Goal: Check status: Check status

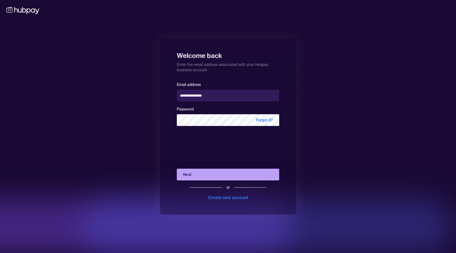
click at [228, 178] on button "Next" at bounding box center [228, 175] width 102 height 12
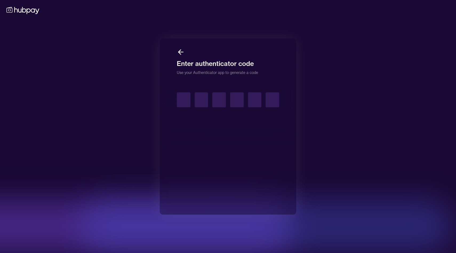
type input "*"
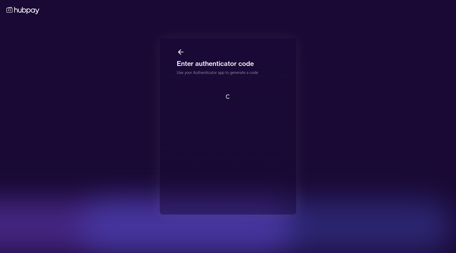
scroll to position [1, 0]
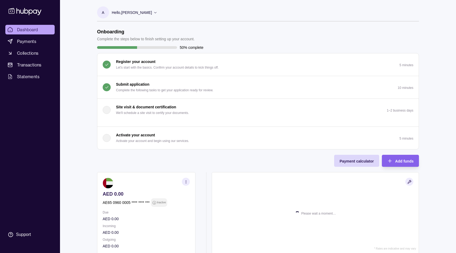
click at [161, 90] on p "Complete the following tasks to get your application ready for review." at bounding box center [164, 90] width 97 height 6
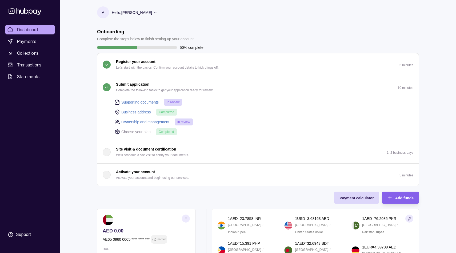
click at [131, 130] on p "Choose your plan" at bounding box center [135, 132] width 29 height 6
click at [173, 133] on p "Completed" at bounding box center [166, 132] width 15 height 6
click at [164, 131] on span "Completed" at bounding box center [166, 132] width 15 height 4
